Goal: Information Seeking & Learning: Learn about a topic

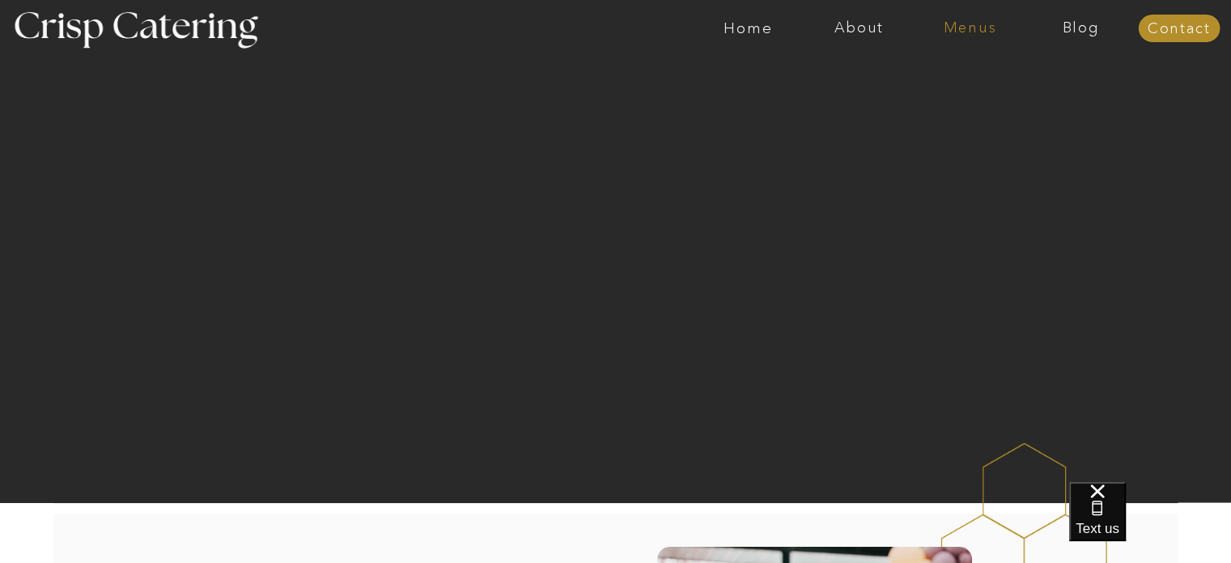
click at [975, 28] on nav "Menus" at bounding box center [970, 28] width 111 height 16
click at [936, 96] on nav "Winter (Sep-Feb)" at bounding box center [968, 94] width 133 height 15
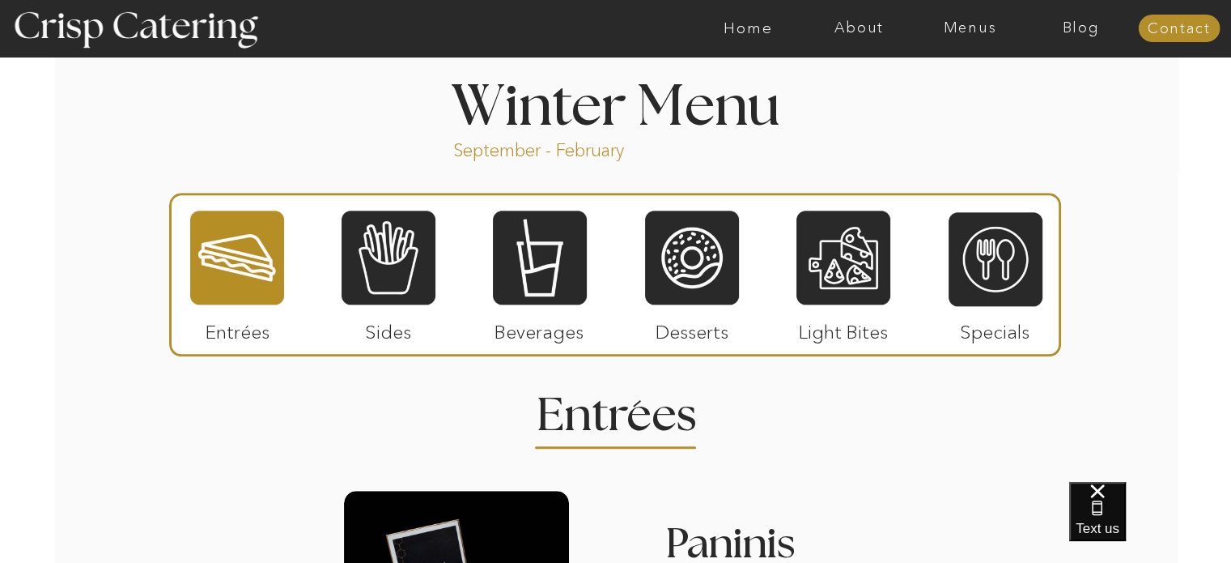
scroll to position [1857, 0]
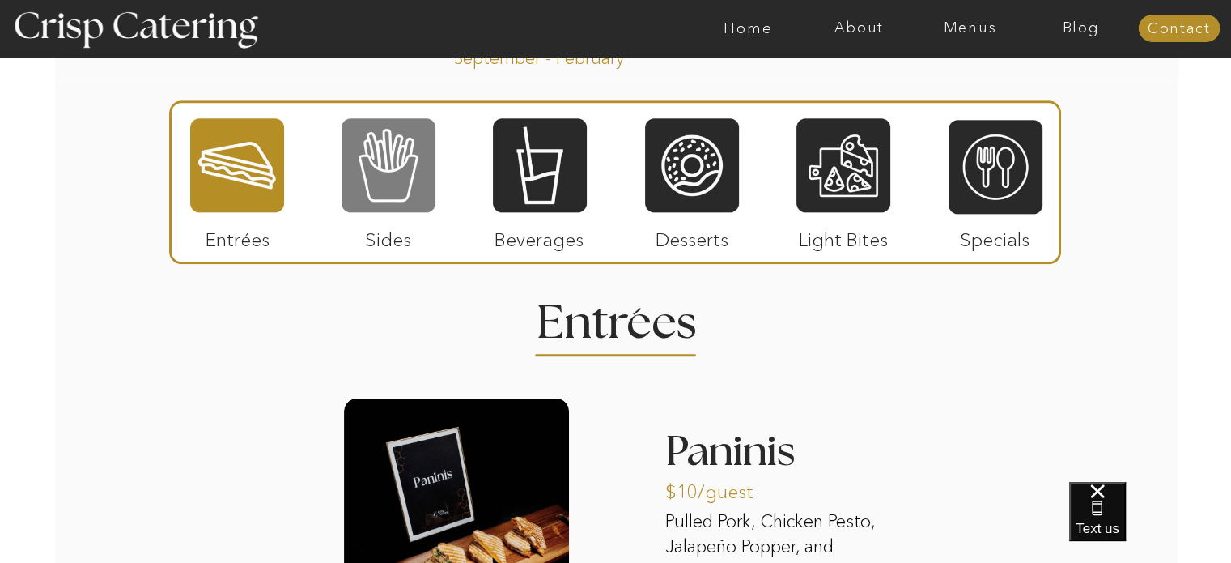
click at [381, 193] on div at bounding box center [389, 165] width 94 height 97
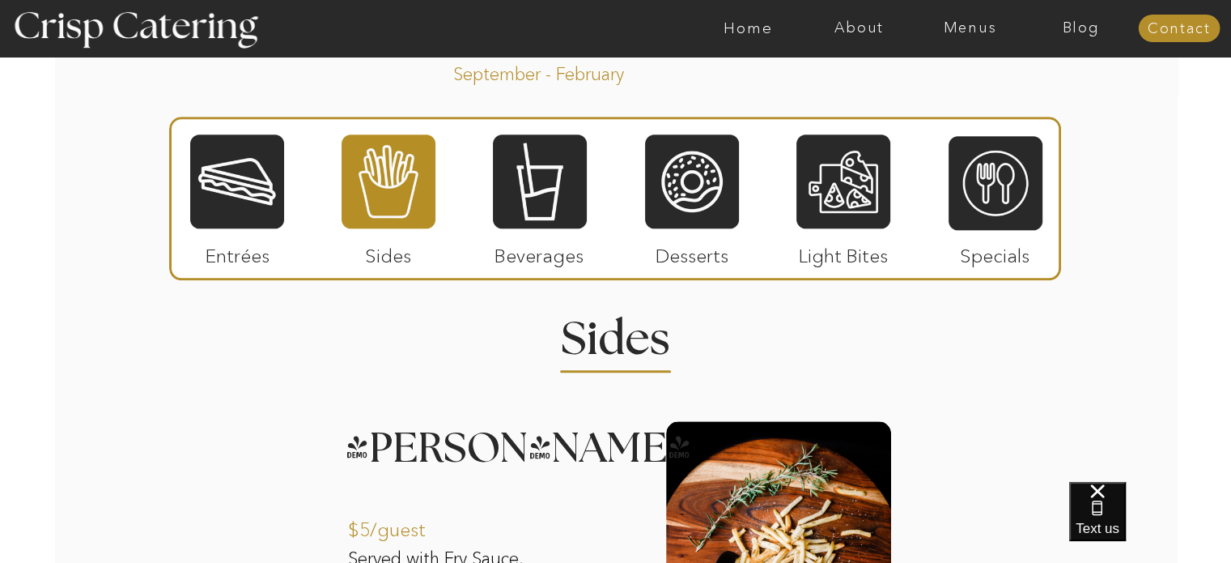
scroll to position [1852, 0]
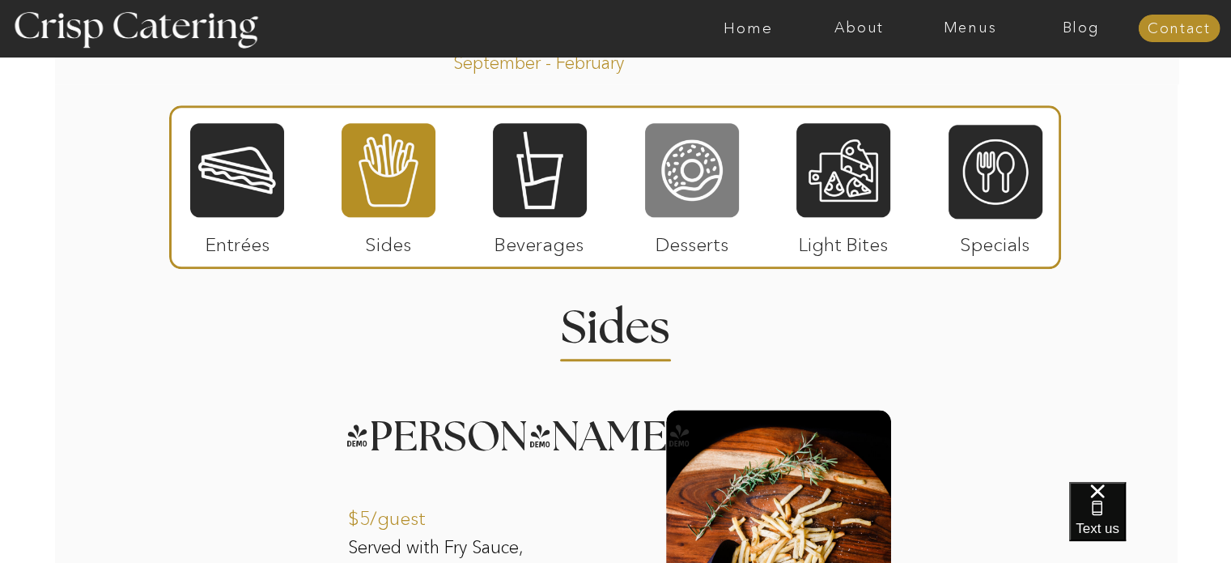
click at [724, 186] on div at bounding box center [692, 169] width 94 height 97
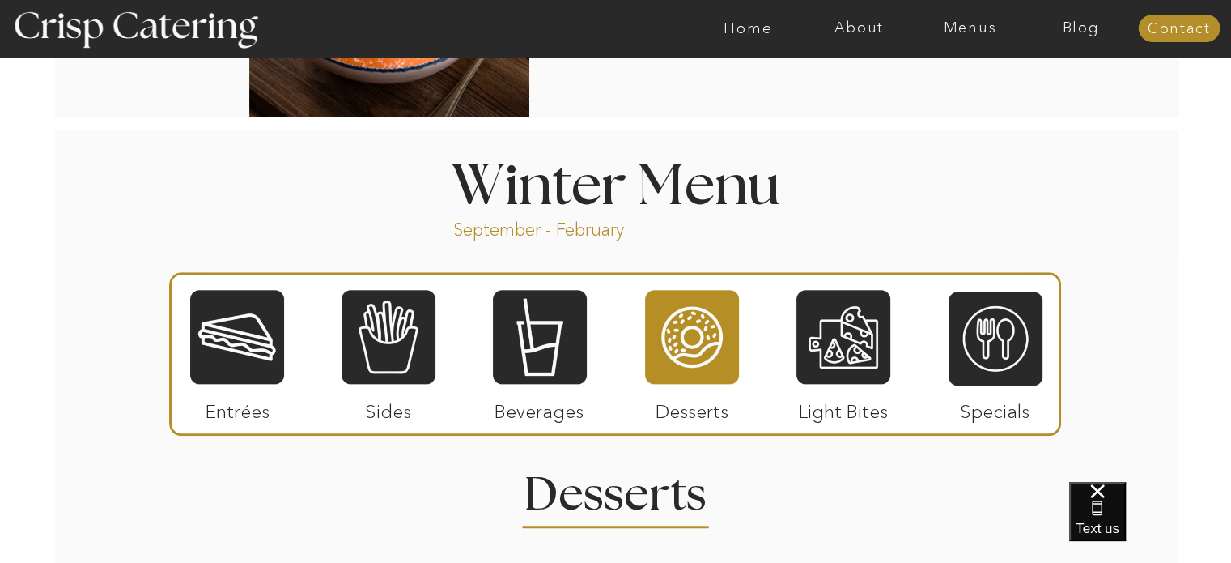
scroll to position [1649, 0]
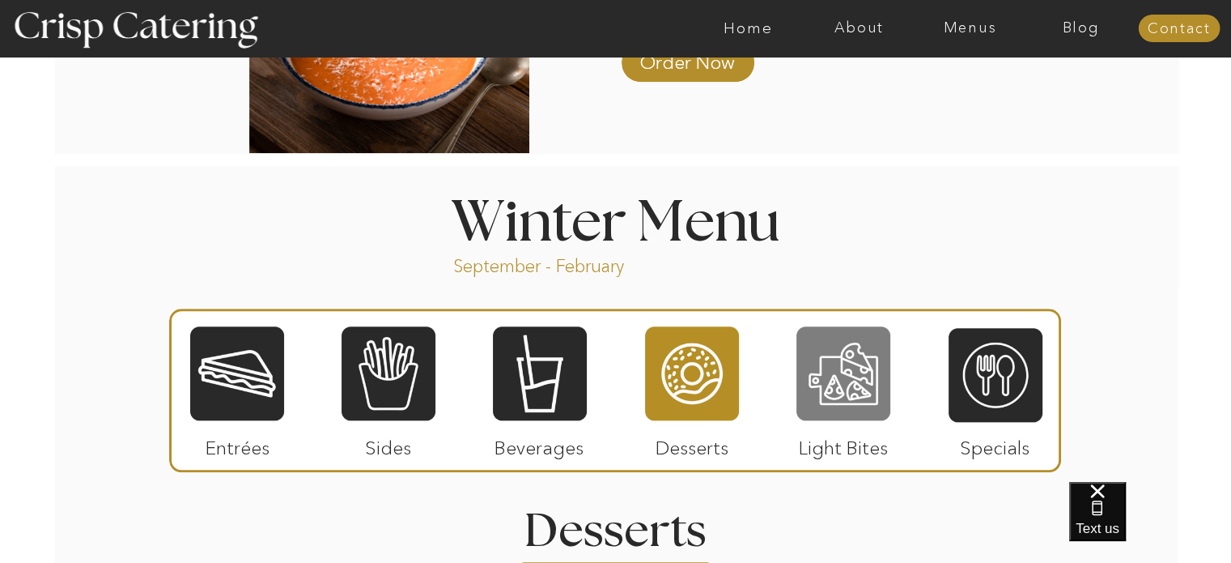
click at [847, 385] on div at bounding box center [843, 373] width 94 height 97
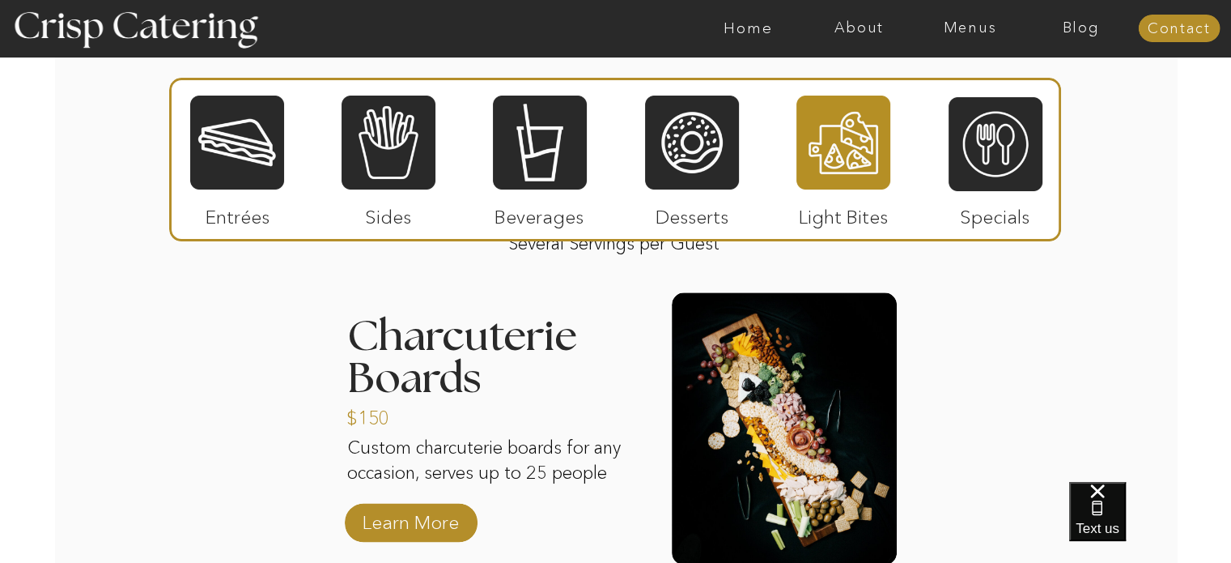
scroll to position [1985, 0]
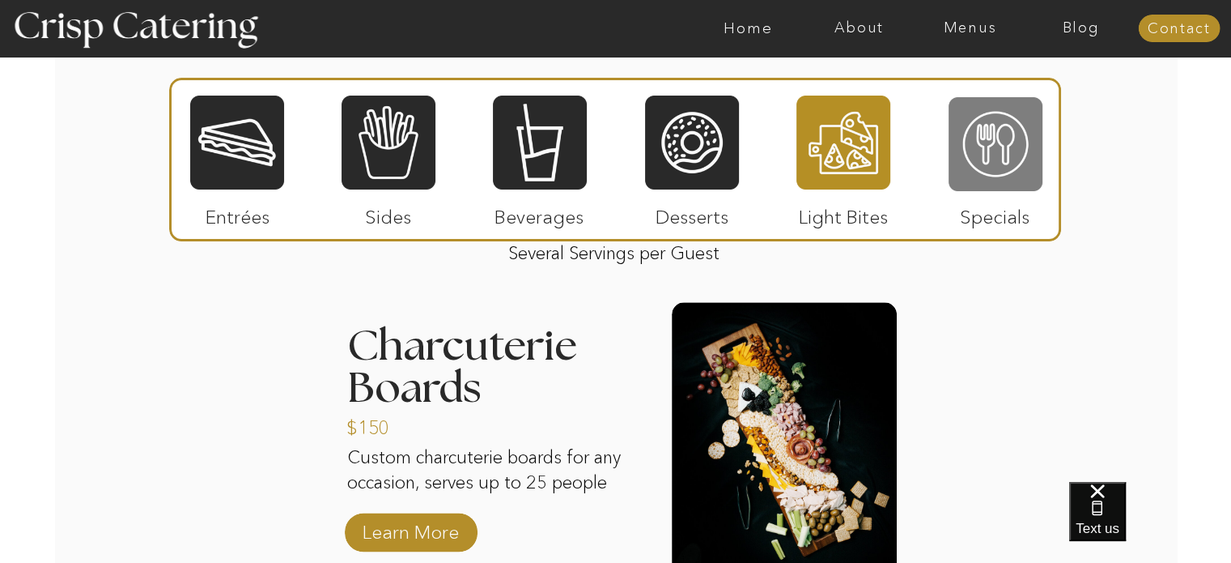
click at [990, 168] on div at bounding box center [996, 144] width 94 height 97
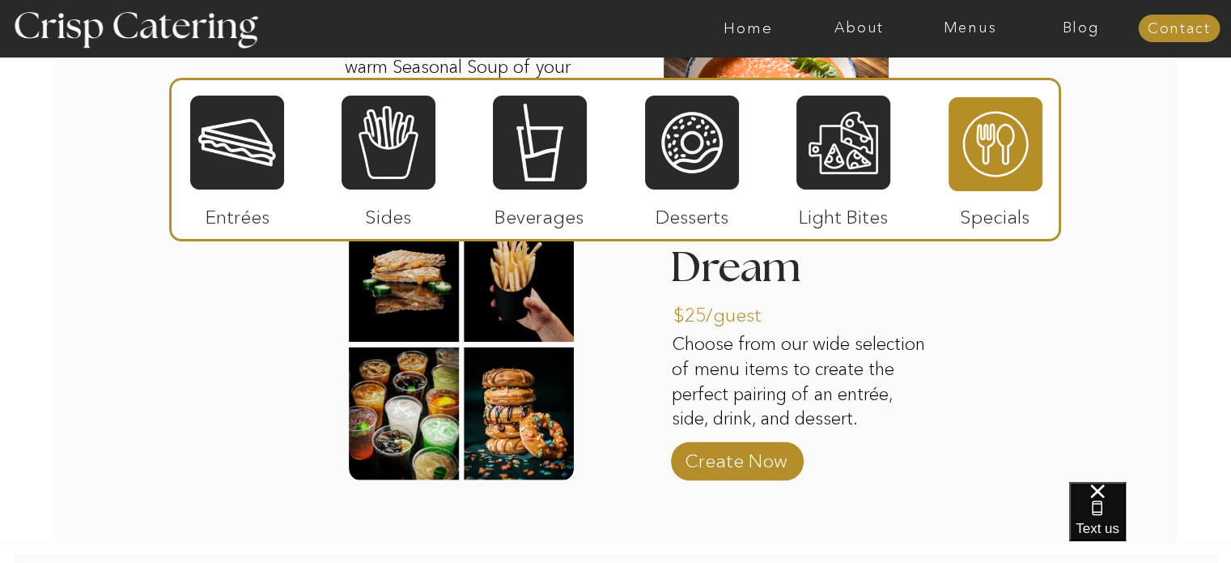
scroll to position [2388, 0]
click at [761, 456] on p "Create Now" at bounding box center [736, 455] width 108 height 47
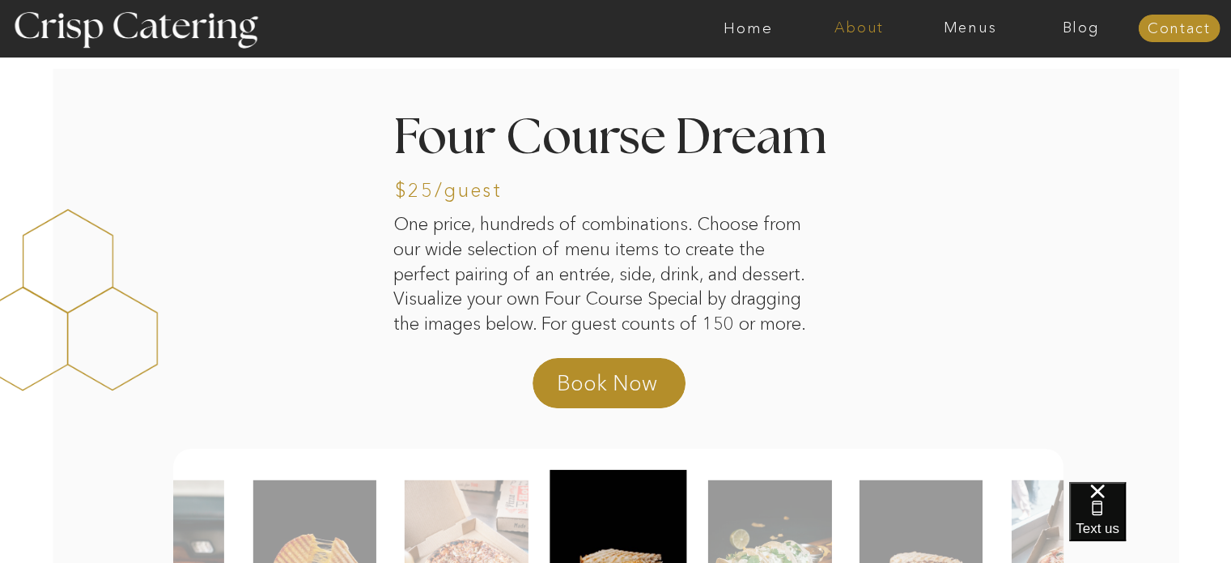
click at [858, 28] on nav "About" at bounding box center [859, 28] width 111 height 16
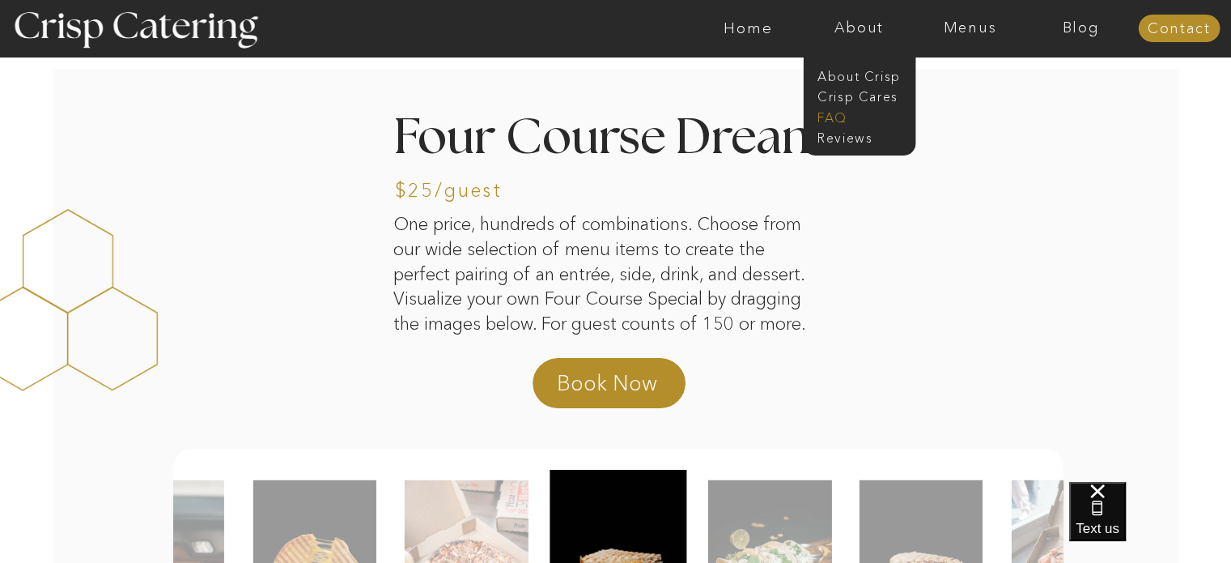
click at [832, 122] on nav "faq" at bounding box center [857, 115] width 81 height 15
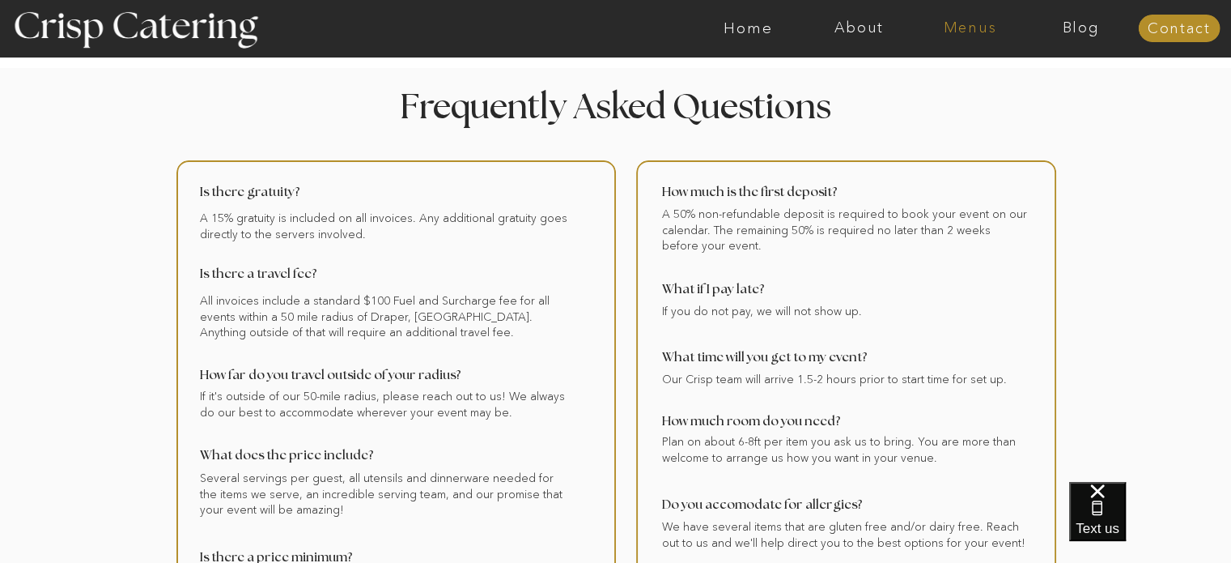
click at [961, 28] on nav "Menus" at bounding box center [970, 28] width 111 height 16
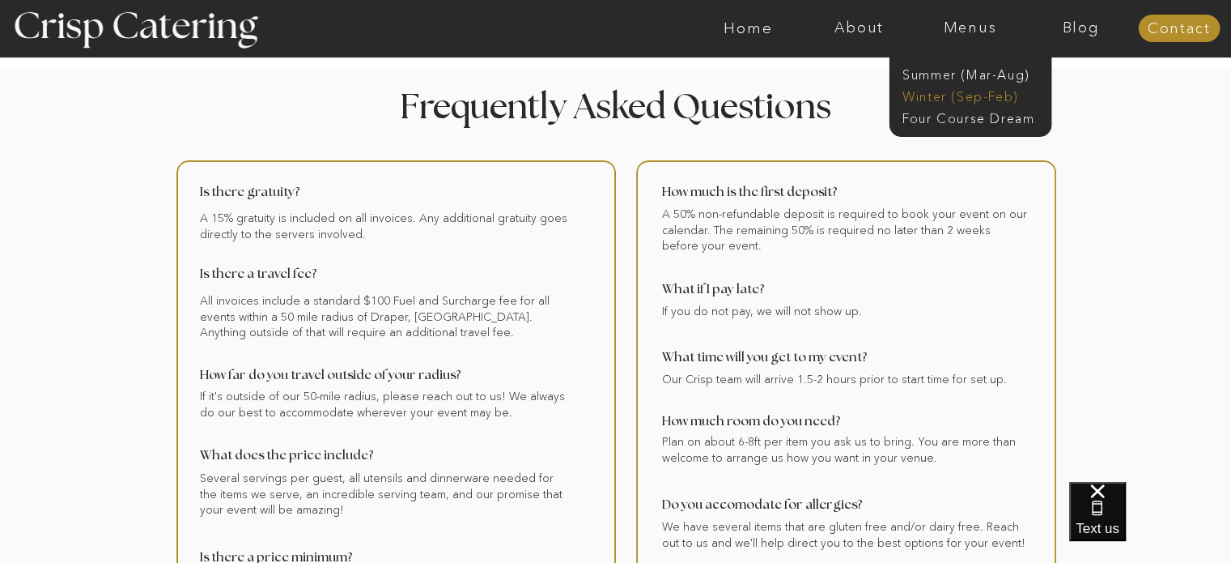
click at [940, 88] on nav "Winter (Sep-Feb)" at bounding box center [968, 94] width 133 height 15
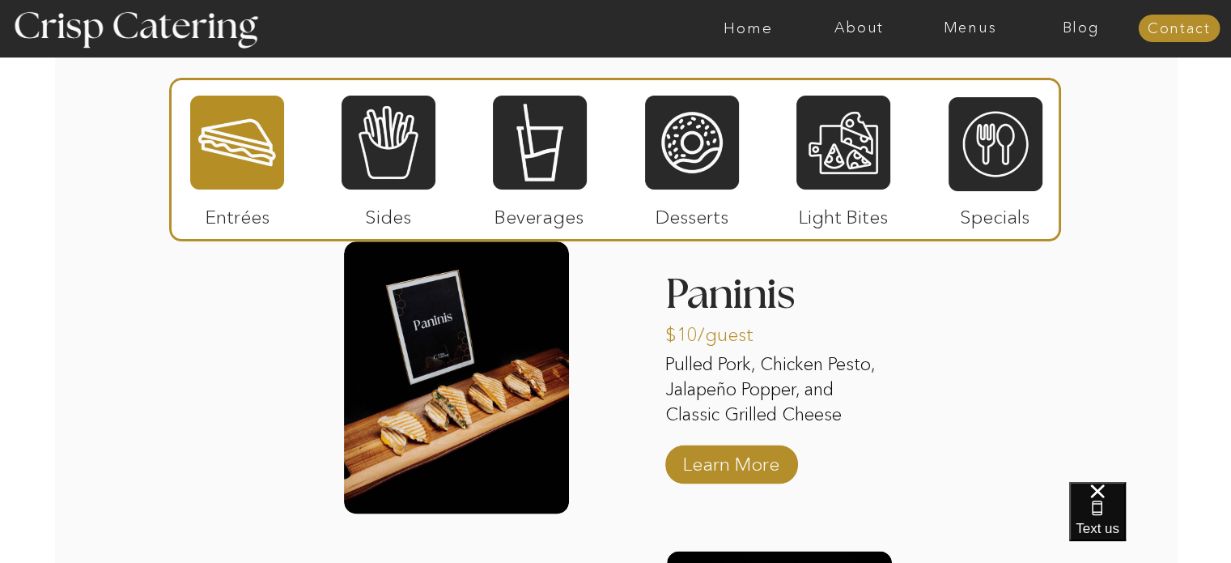
scroll to position [2008, 0]
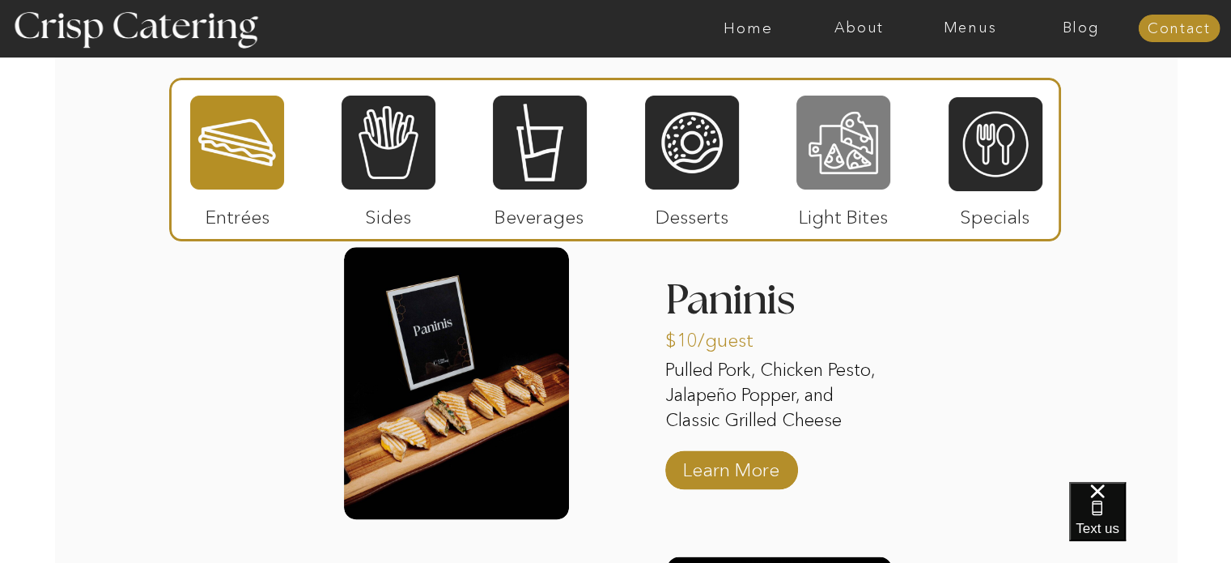
click at [849, 174] on div at bounding box center [843, 142] width 94 height 97
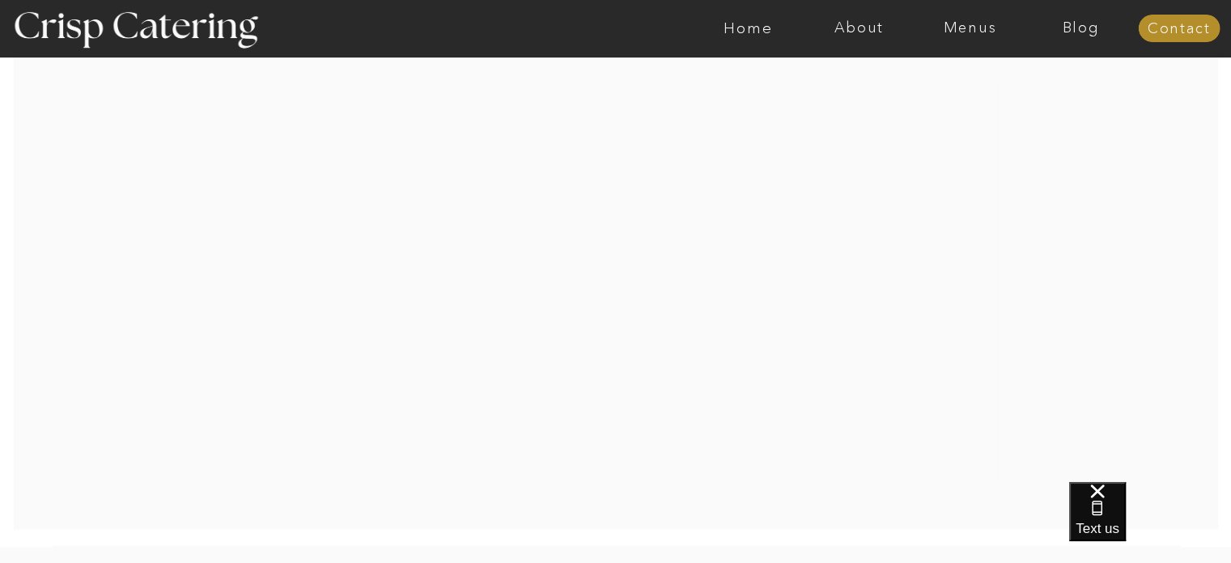
scroll to position [2604, 0]
click at [979, 26] on nav "Menus" at bounding box center [970, 28] width 111 height 16
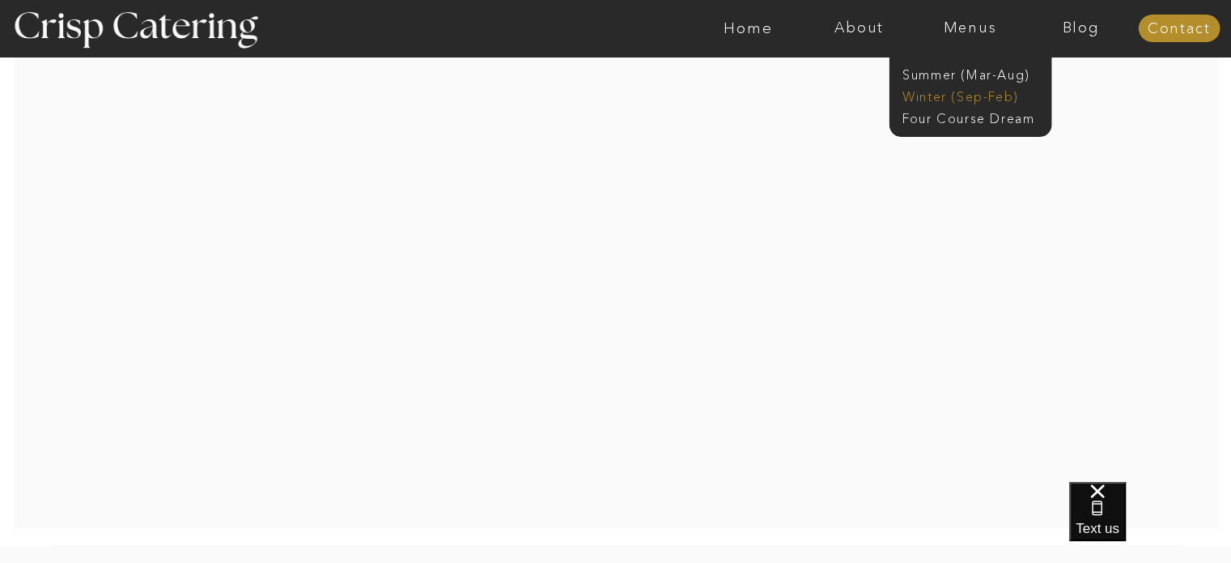
click at [949, 94] on nav "Winter (Sep-Feb)" at bounding box center [968, 94] width 133 height 15
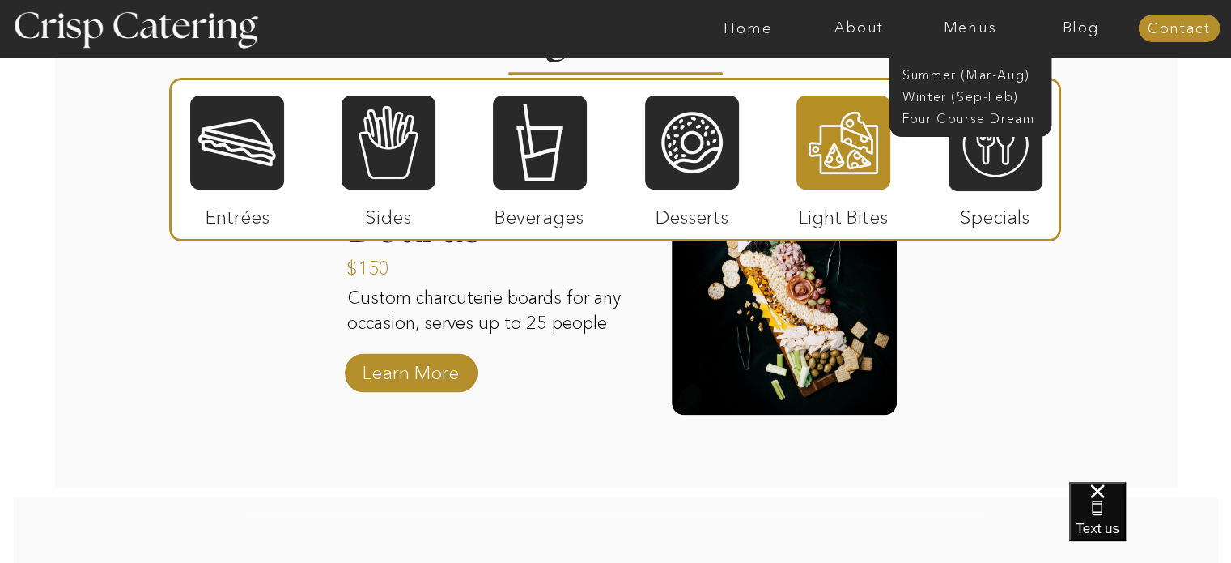
scroll to position [2143, 0]
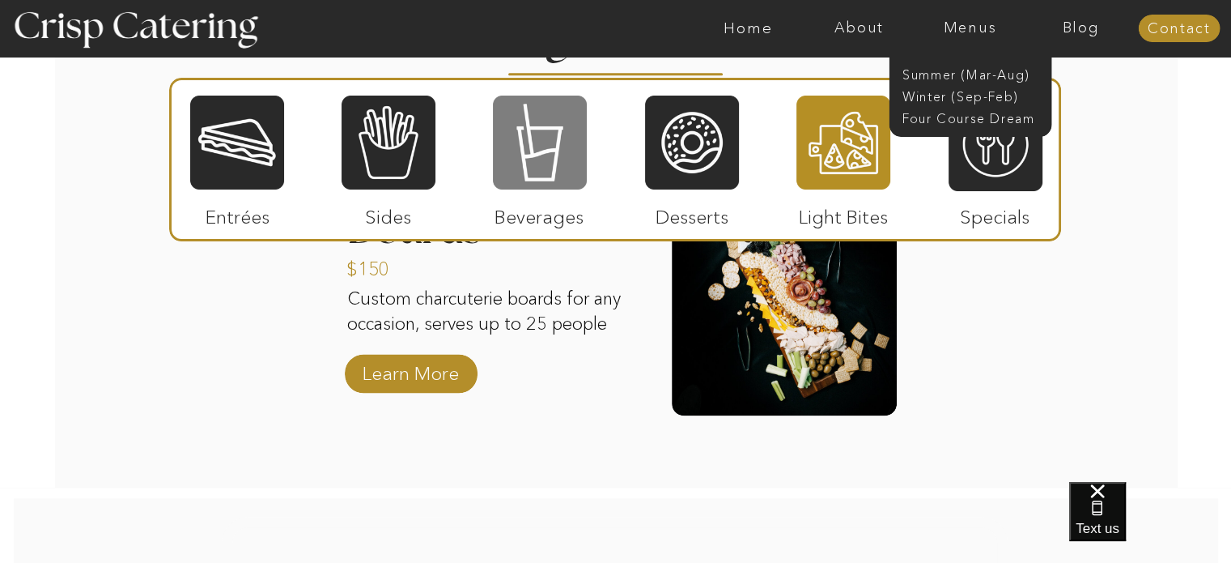
click at [537, 162] on div at bounding box center [540, 142] width 94 height 97
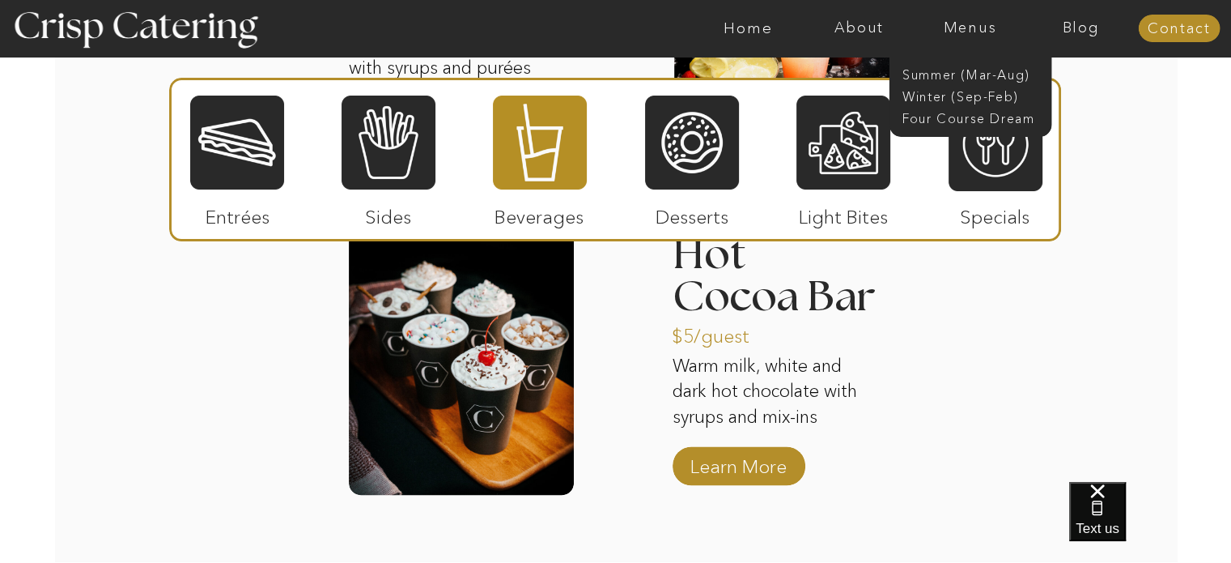
scroll to position [2671, 0]
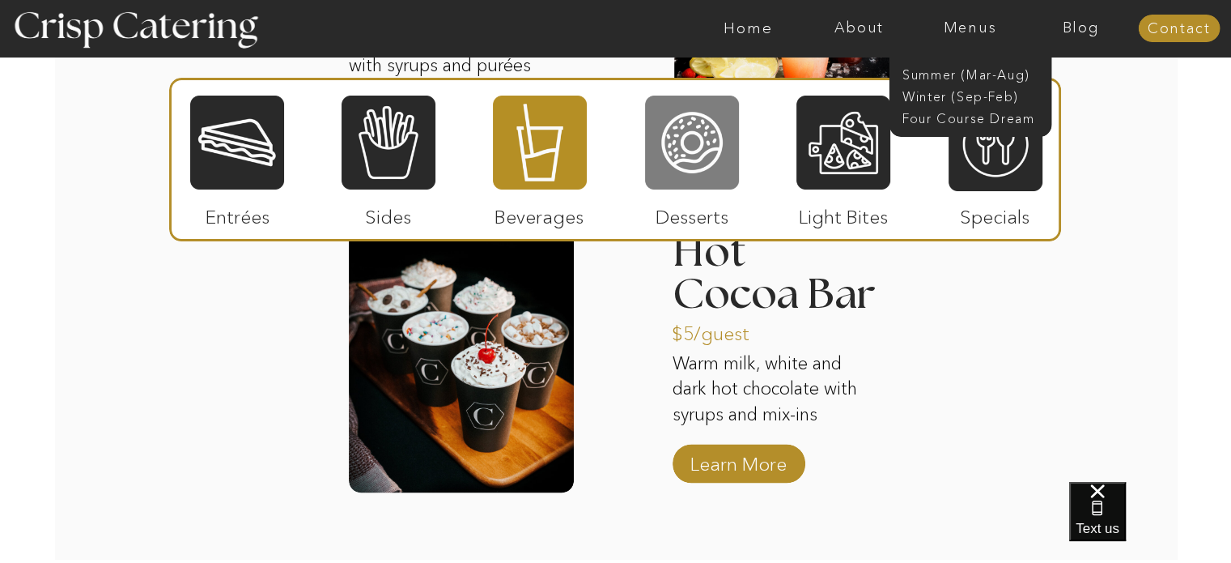
click at [711, 151] on div at bounding box center [692, 142] width 94 height 97
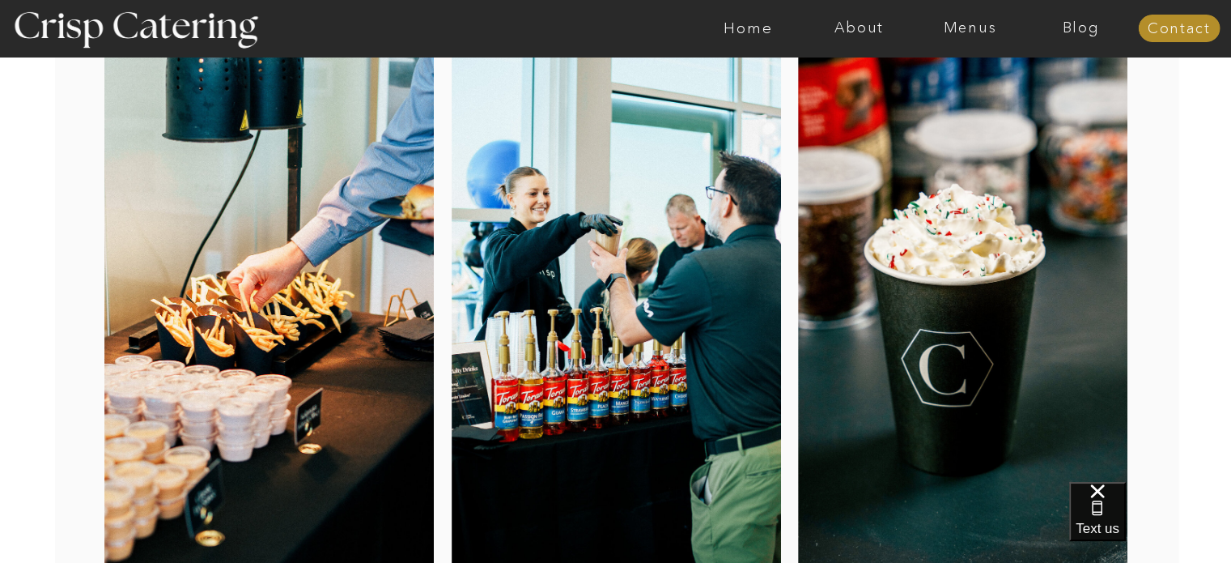
scroll to position [0, 0]
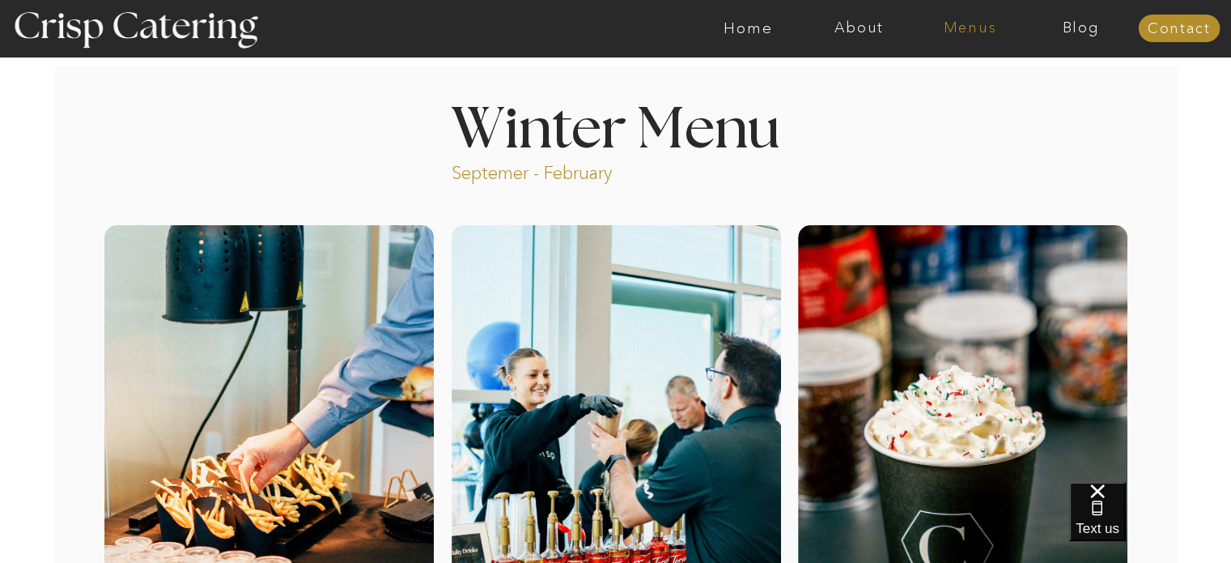
click at [959, 32] on nav "Menus" at bounding box center [970, 28] width 111 height 16
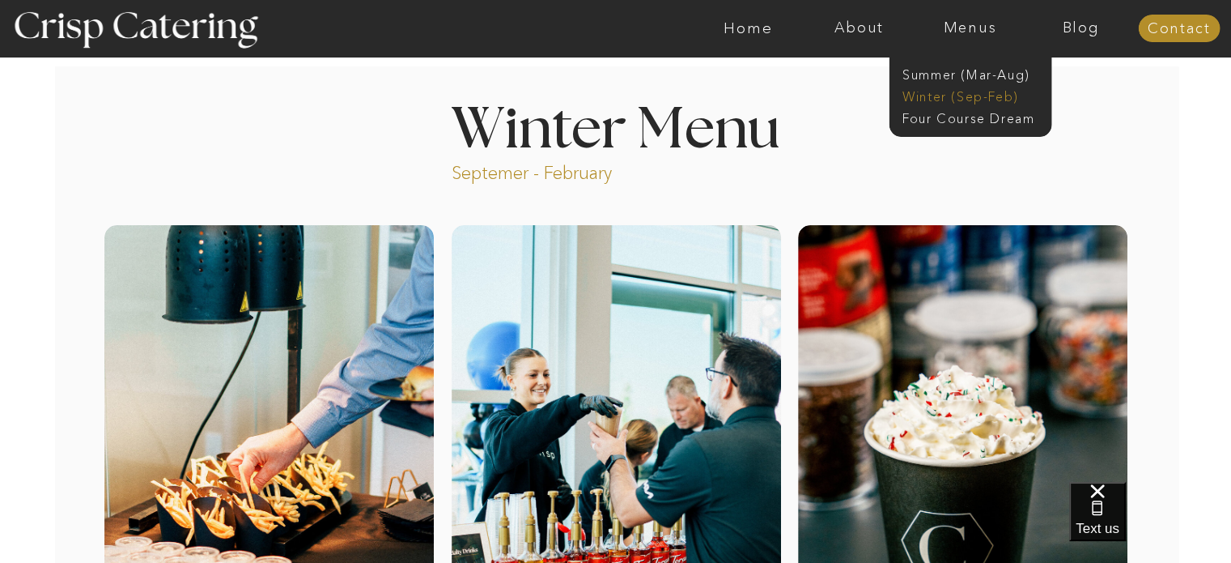
click at [934, 95] on nav "Winter (Sep-Feb)" at bounding box center [968, 94] width 133 height 15
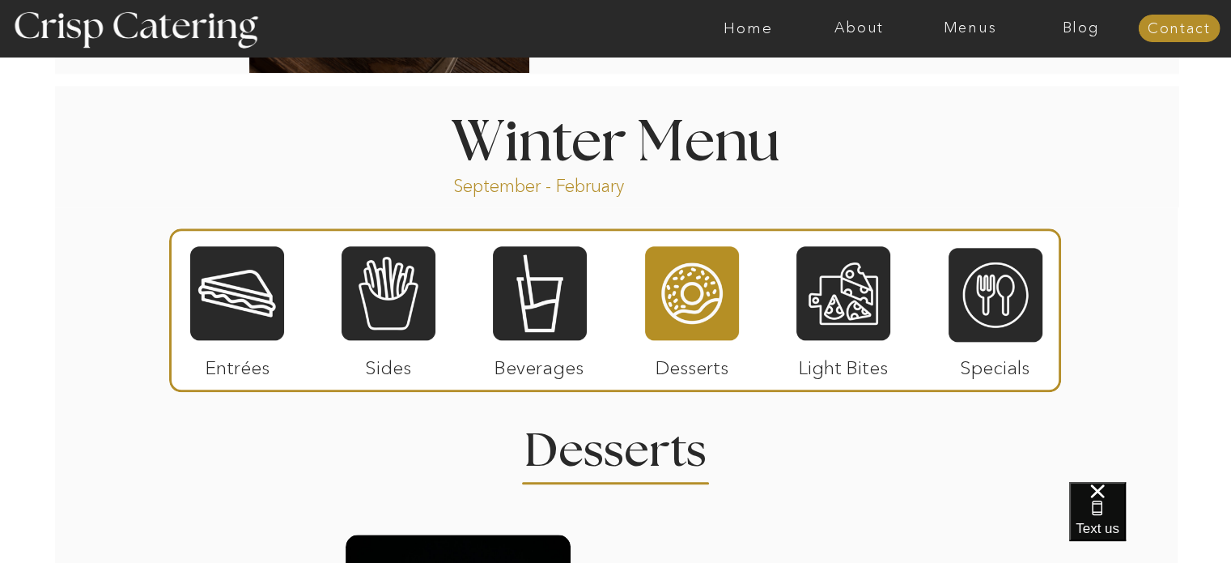
scroll to position [1739, 0]
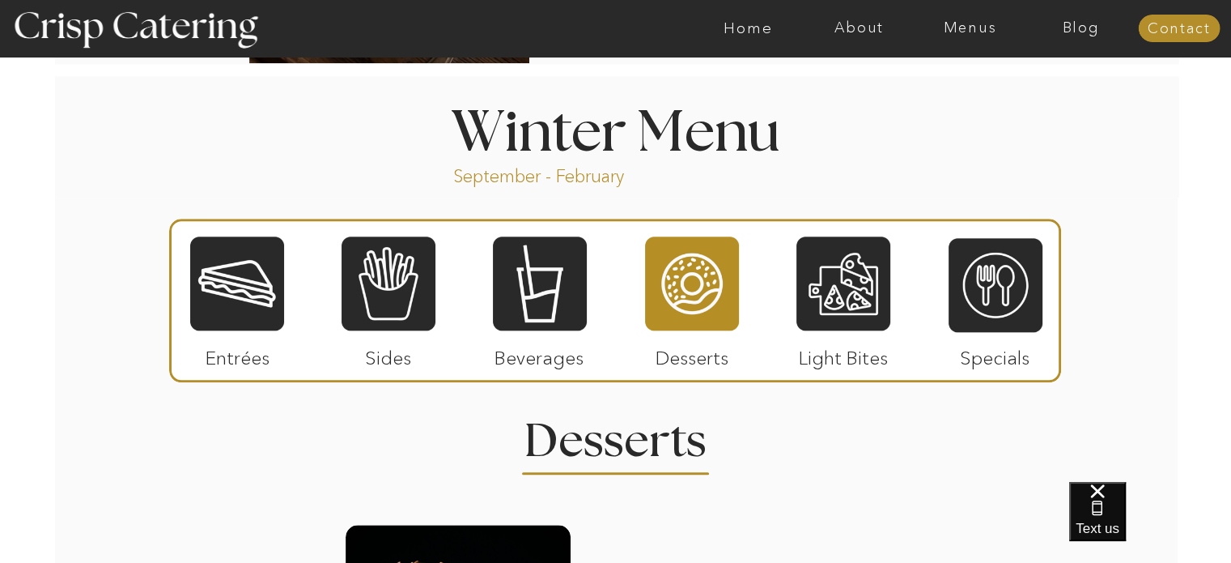
click at [686, 299] on div at bounding box center [692, 283] width 94 height 97
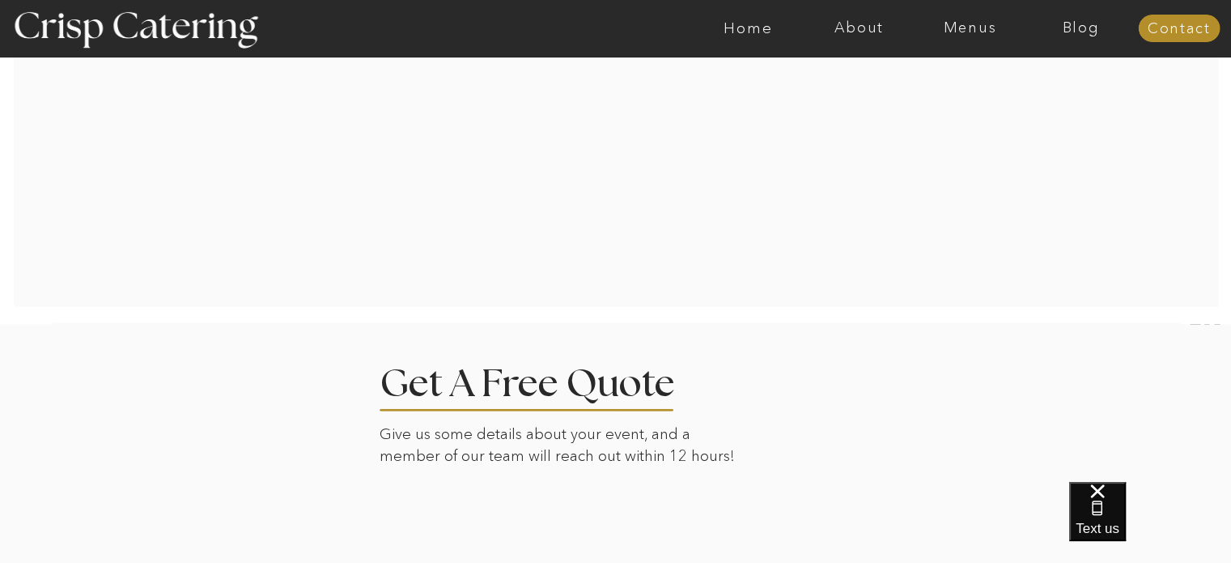
scroll to position [3331, 0]
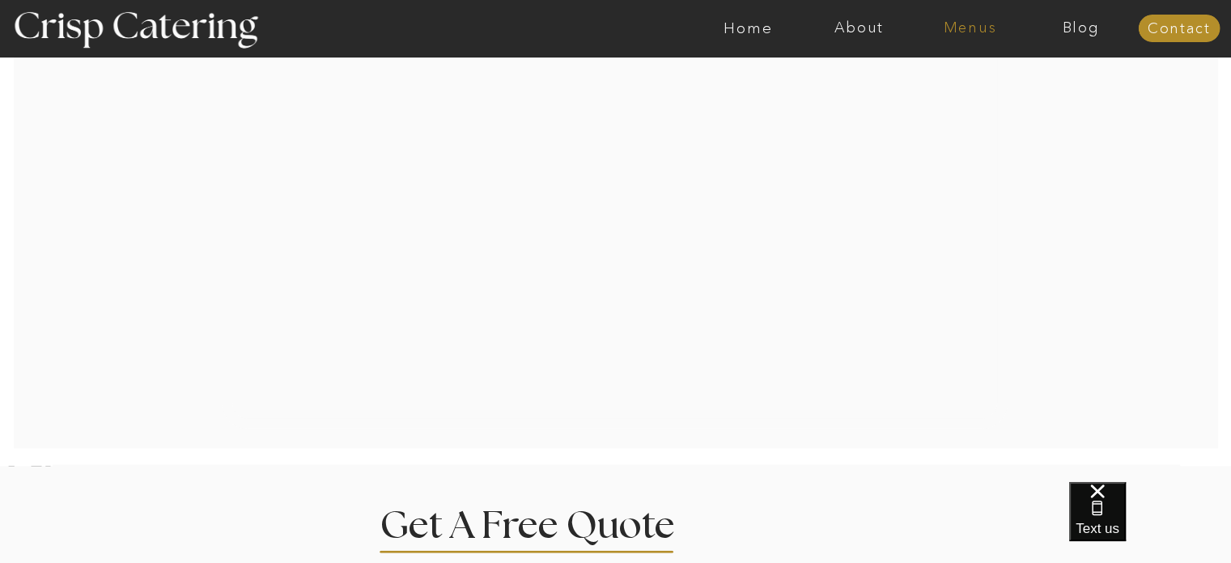
click at [971, 32] on nav "Menus" at bounding box center [970, 28] width 111 height 16
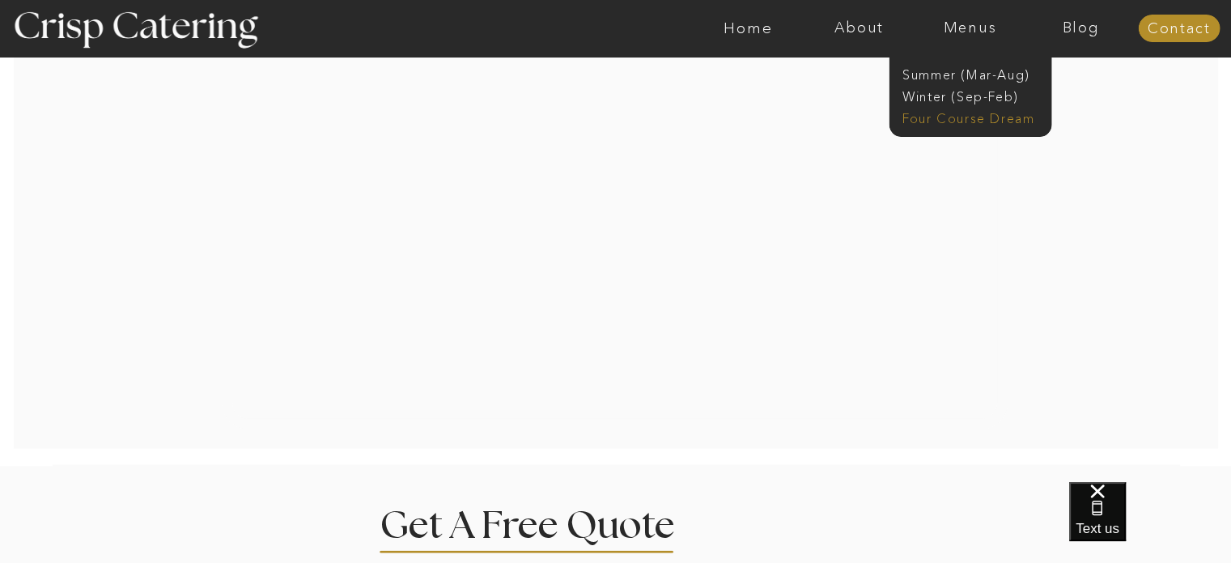
click at [941, 114] on nav "Four Course Dream" at bounding box center [974, 116] width 145 height 15
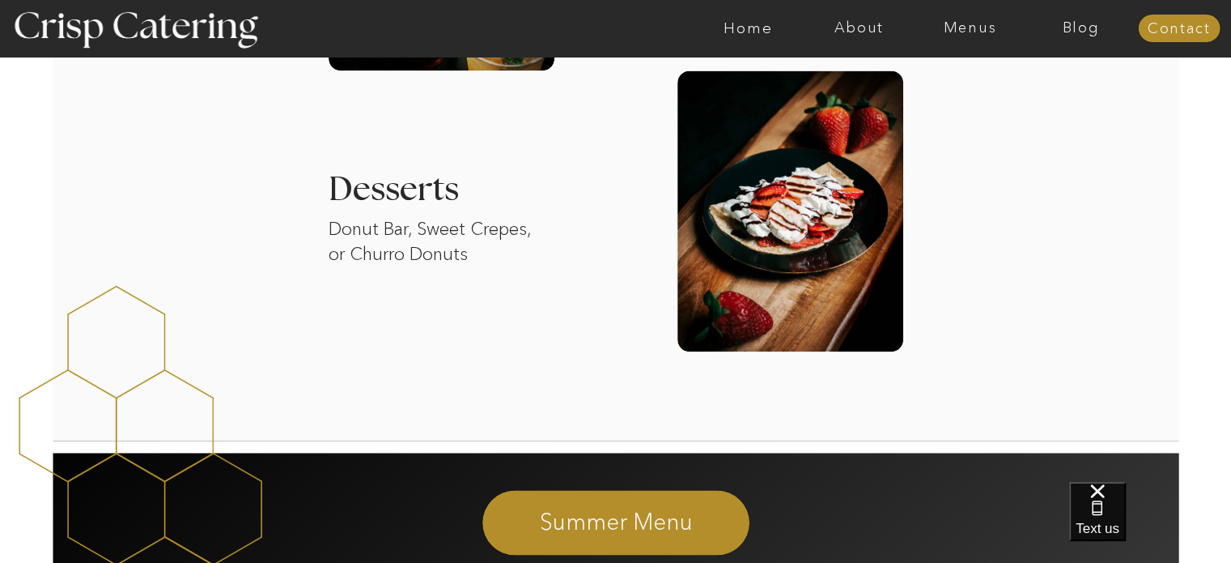
scroll to position [2330, 0]
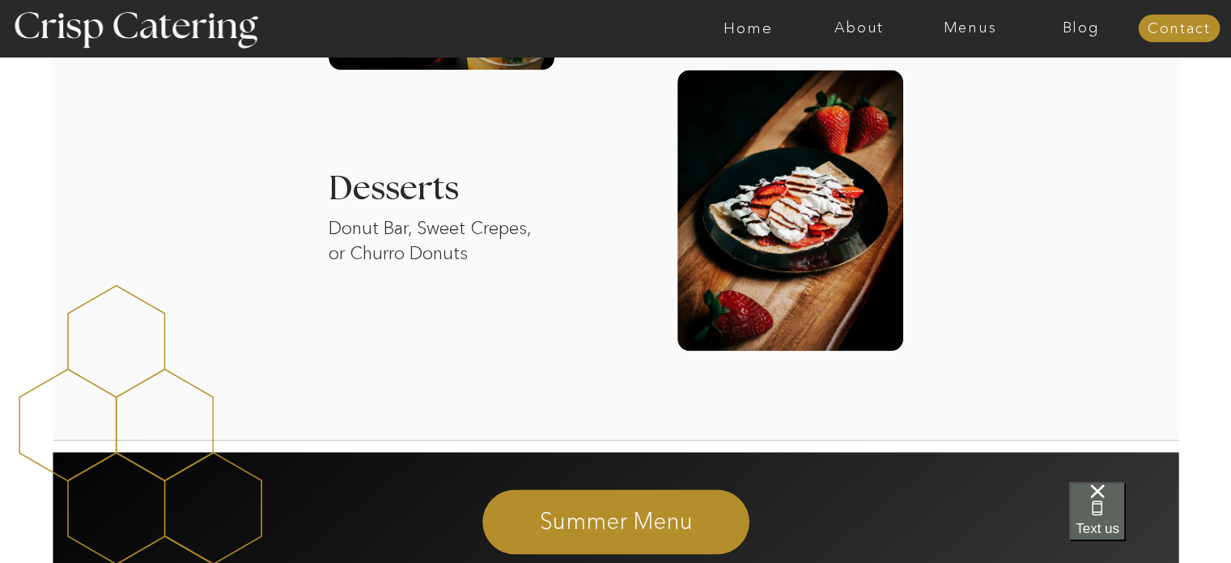
click at [1119, 520] on div "Text us" at bounding box center [1098, 511] width 44 height 54
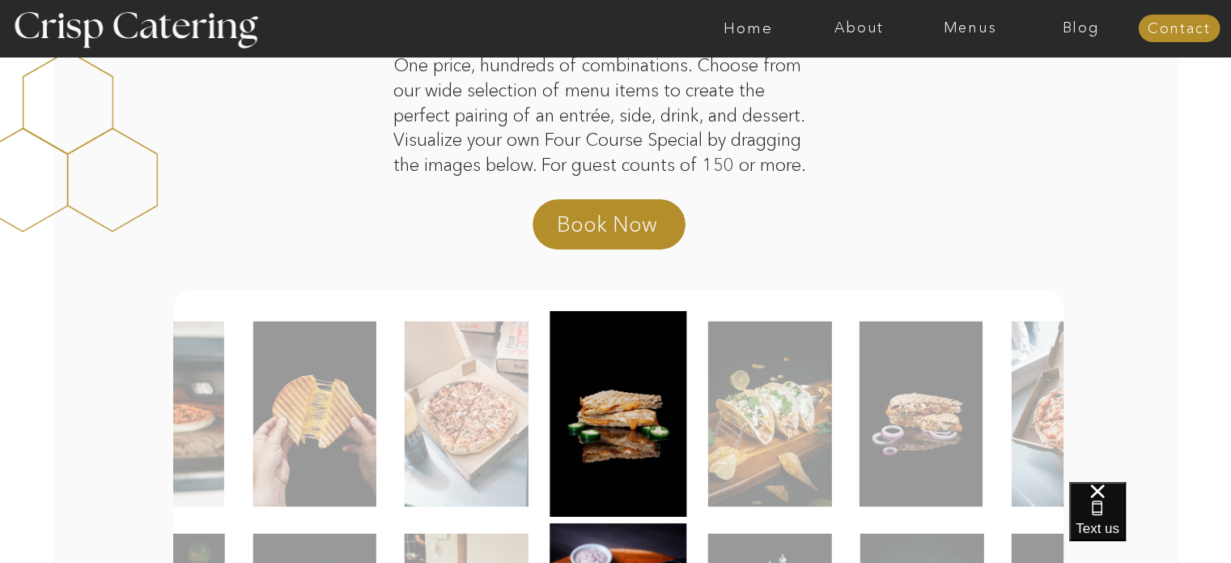
scroll to position [0, 0]
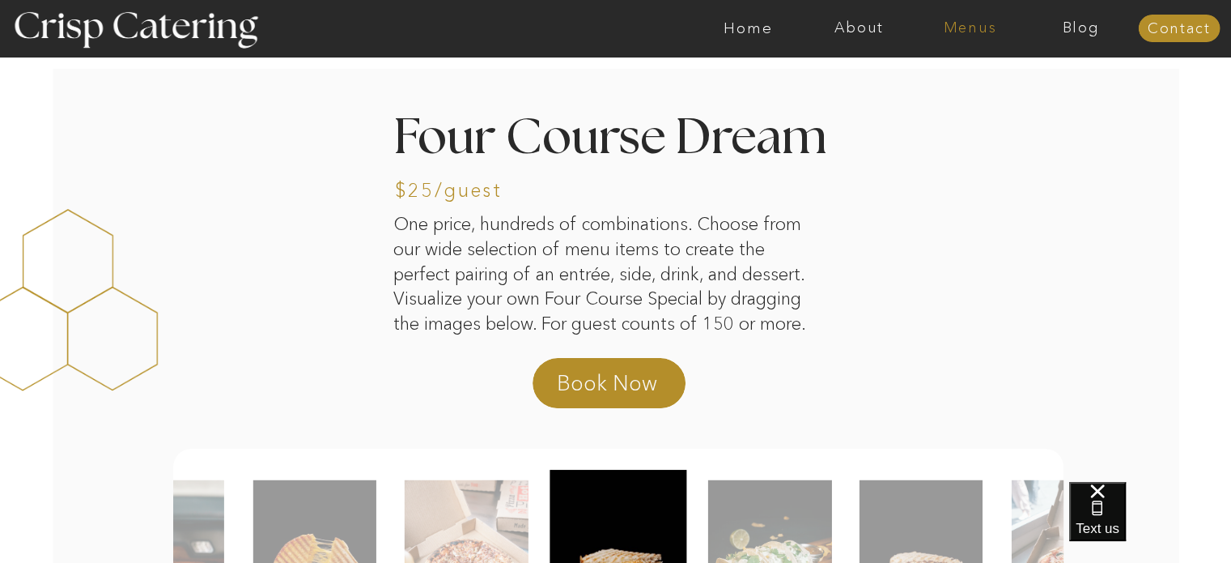
click at [958, 29] on nav "Menus" at bounding box center [970, 28] width 111 height 16
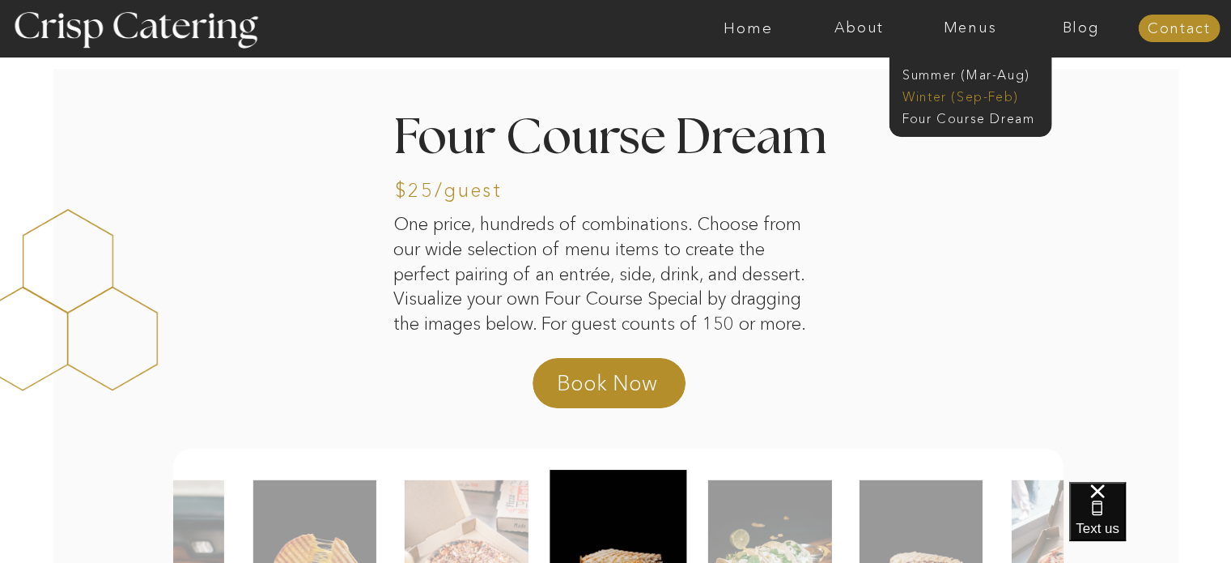
click at [949, 94] on nav "Winter (Sep-Feb)" at bounding box center [968, 94] width 133 height 15
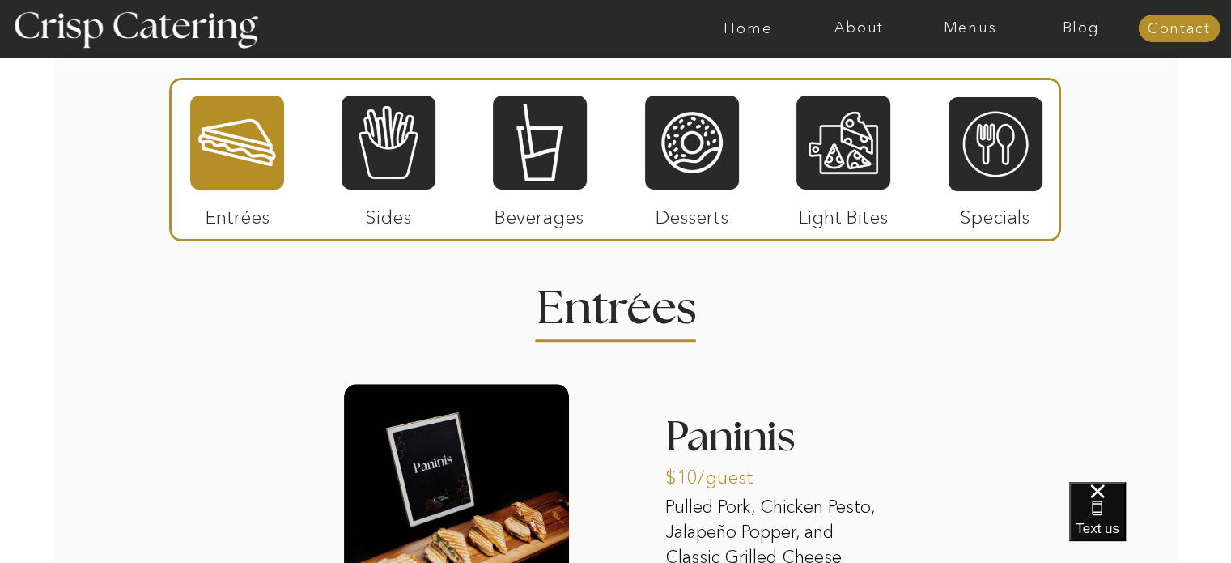
scroll to position [1829, 0]
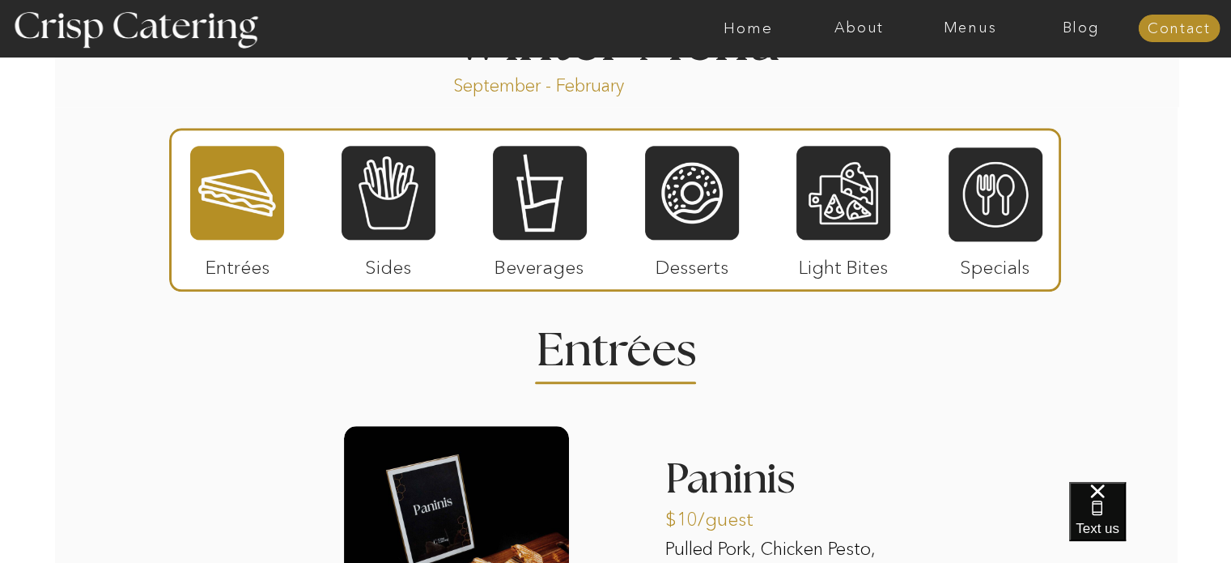
drag, startPoint x: 0, startPoint y: 0, endPoint x: 1069, endPoint y: 79, distance: 1072.1
click at [1069, 79] on div "About Home Menus Contact Blog About Crisp Crisp Cares Reviews faq About Home Me…" at bounding box center [615, 389] width 1231 height 4437
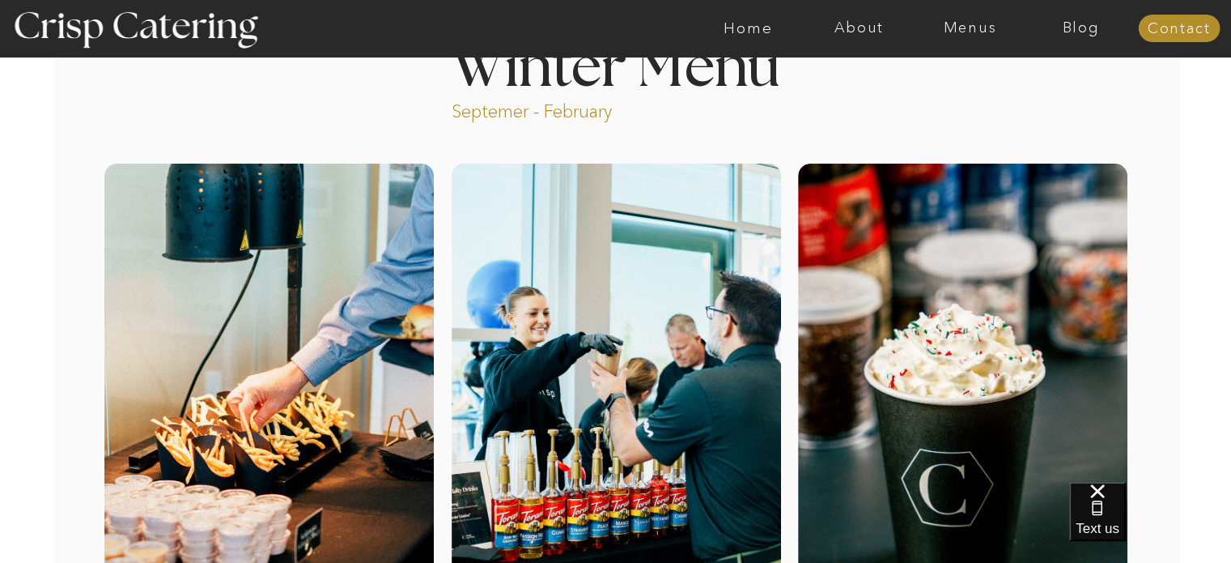
scroll to position [0, 0]
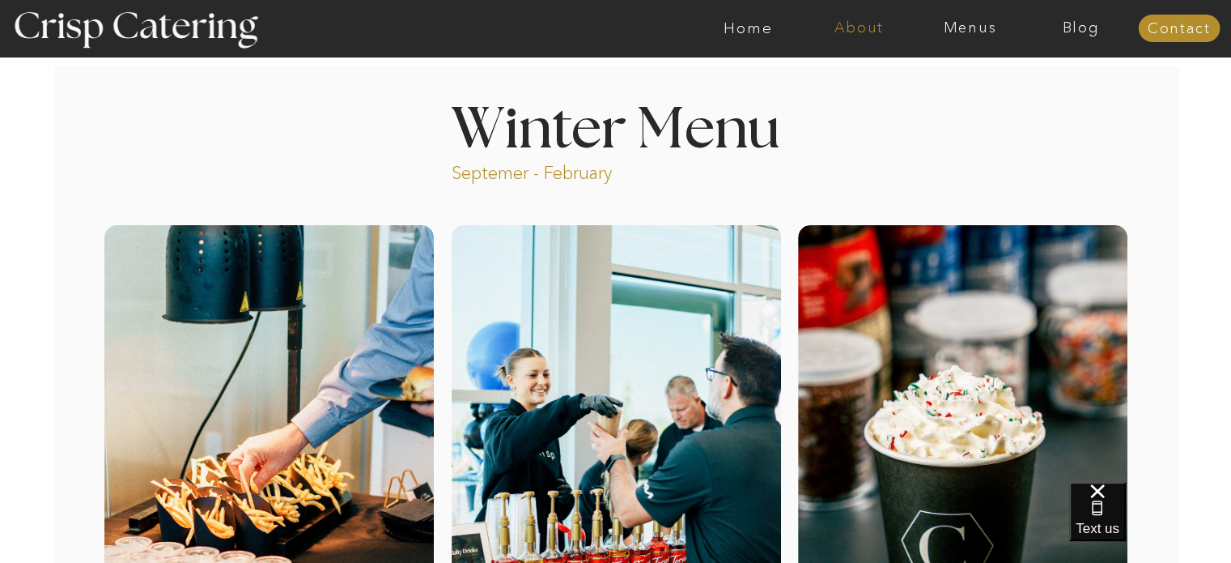
click at [864, 32] on nav "About" at bounding box center [859, 28] width 111 height 16
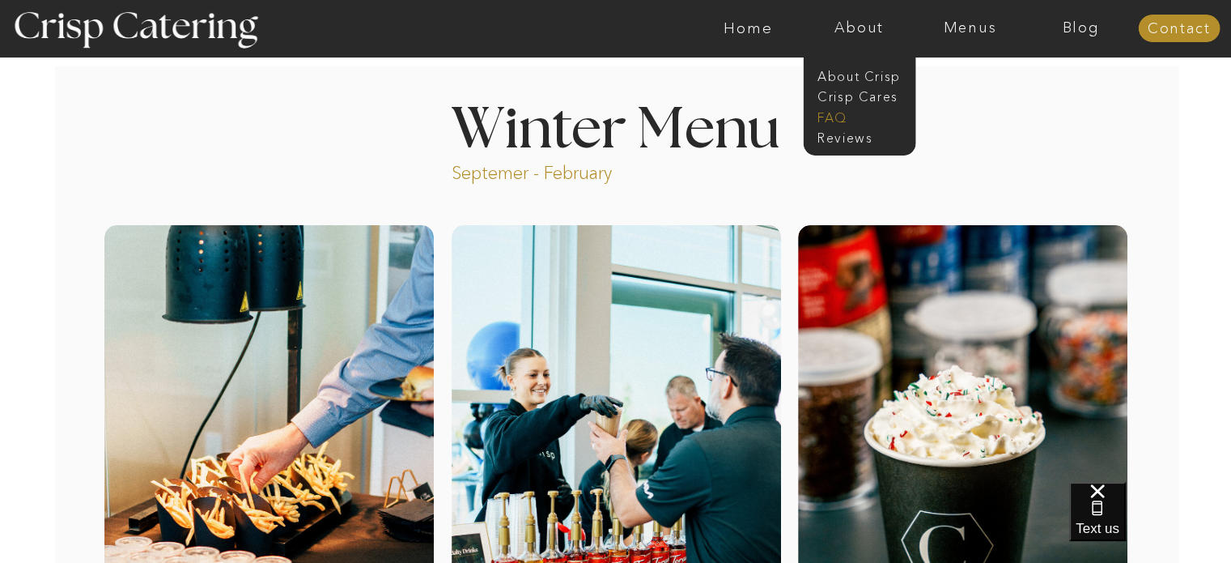
click at [831, 109] on nav "faq" at bounding box center [857, 115] width 81 height 15
